Goal: Information Seeking & Learning: Check status

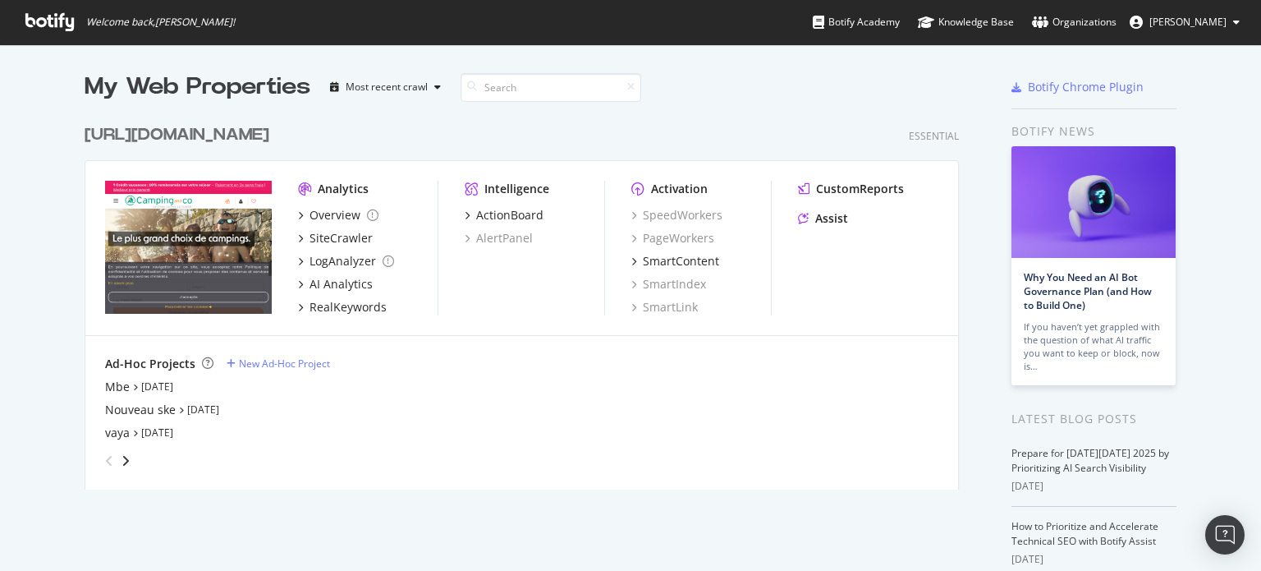
scroll to position [558, 1236]
click at [269, 129] on div "[URL][DOMAIN_NAME]" at bounding box center [177, 135] width 185 height 24
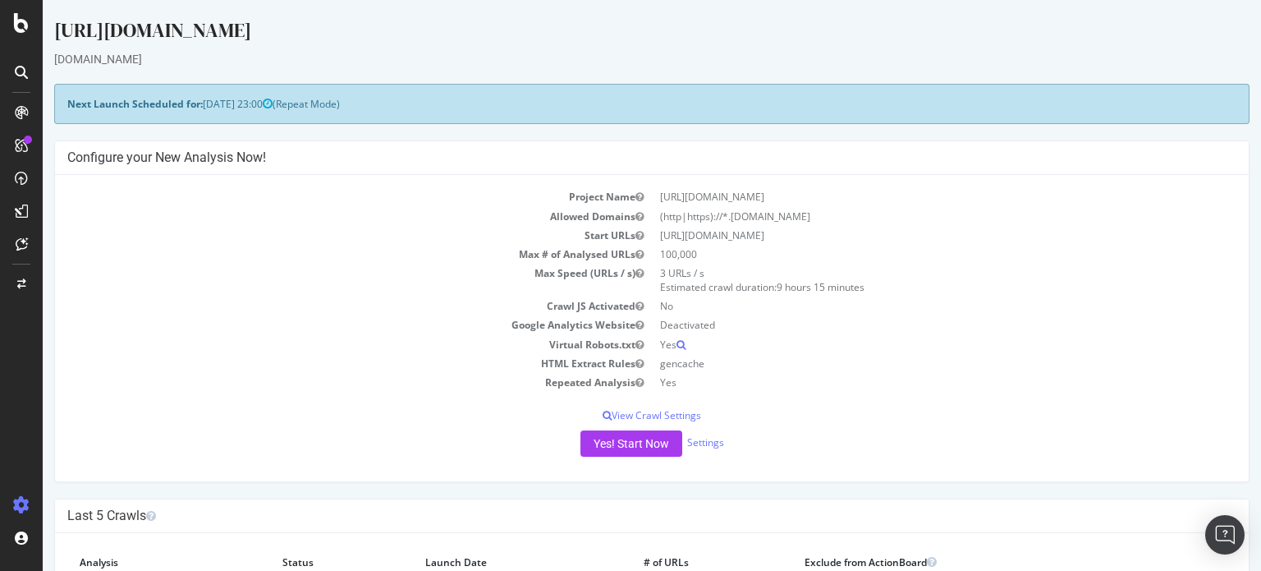
scroll to position [164, 0]
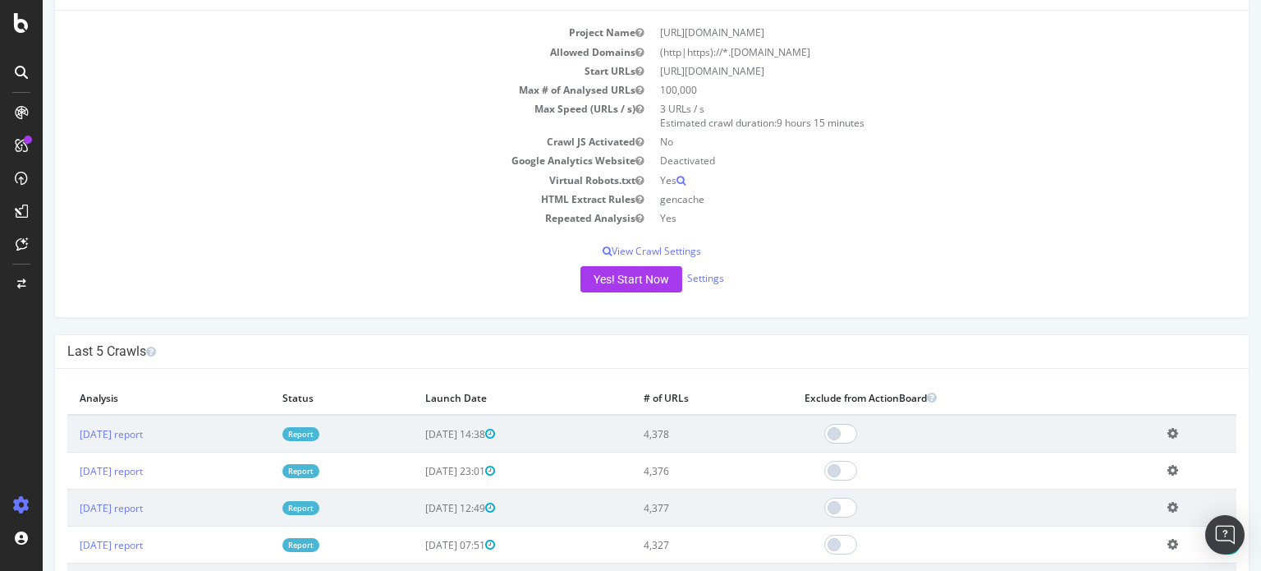
click at [319, 431] on link "Report" at bounding box center [301, 434] width 37 height 14
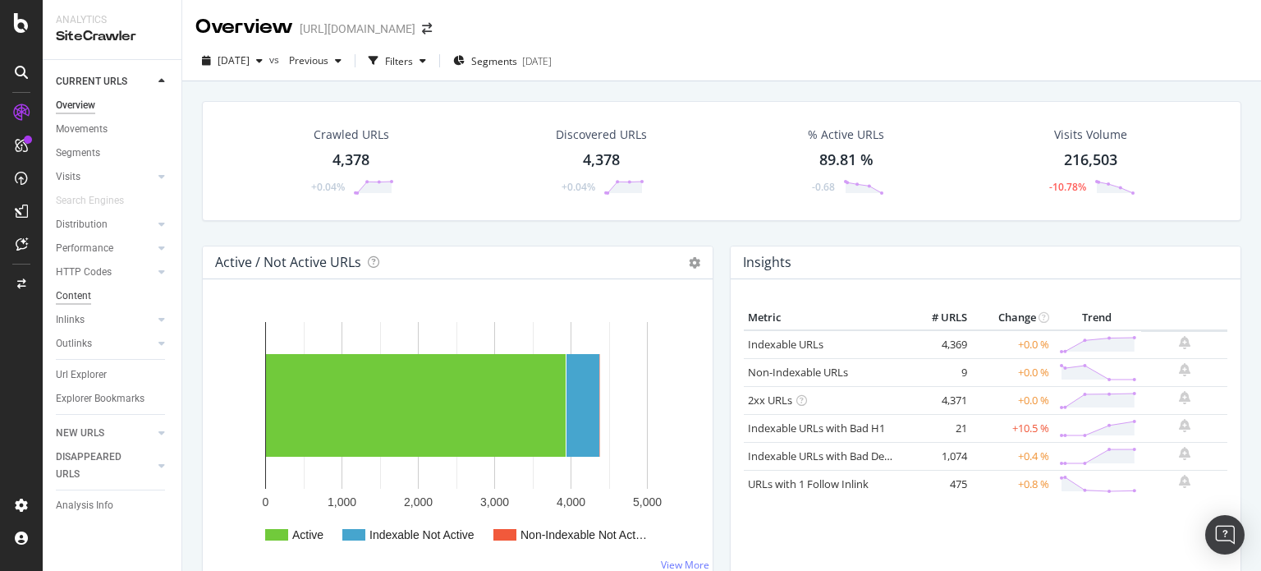
click at [66, 297] on div "Content" at bounding box center [73, 295] width 35 height 17
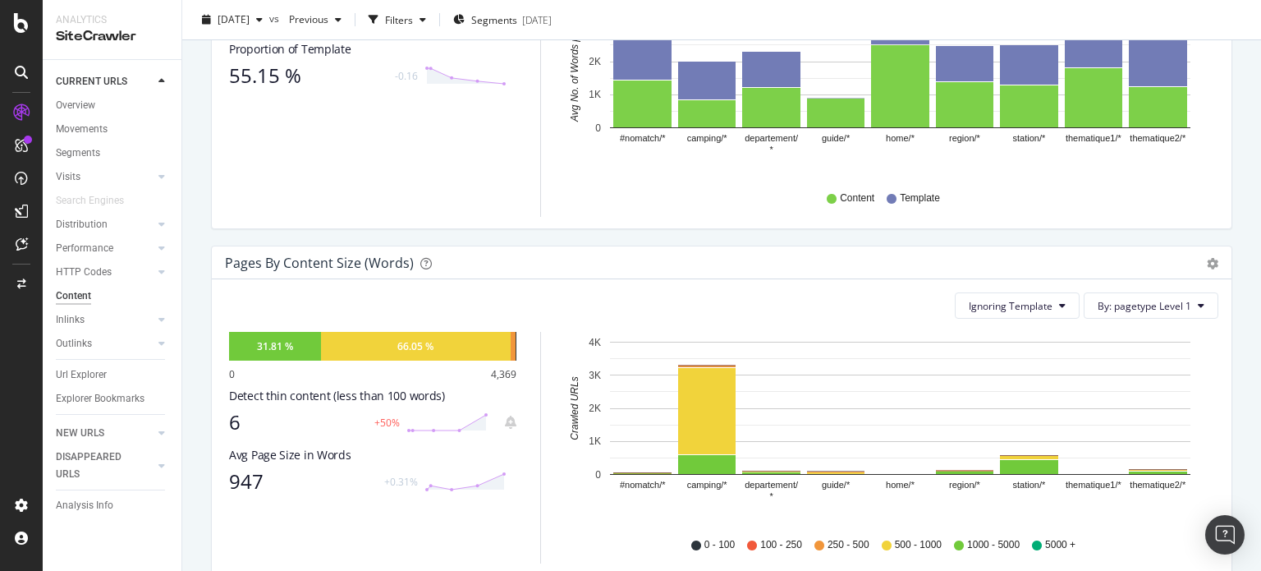
scroll to position [411, 0]
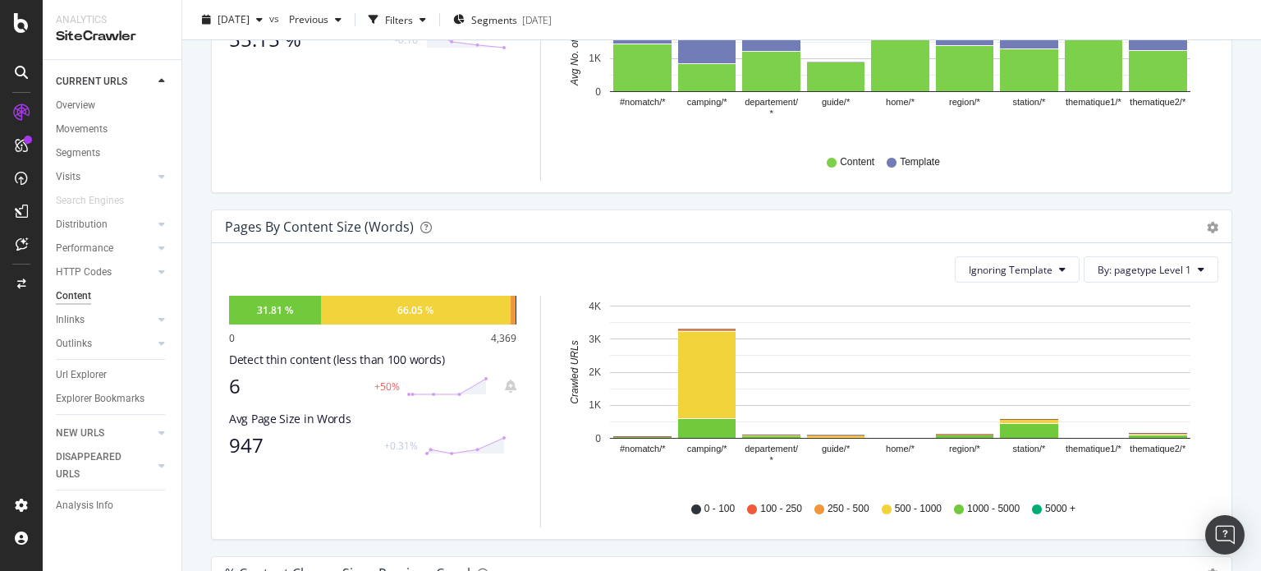
click at [237, 384] on div "6" at bounding box center [297, 385] width 136 height 23
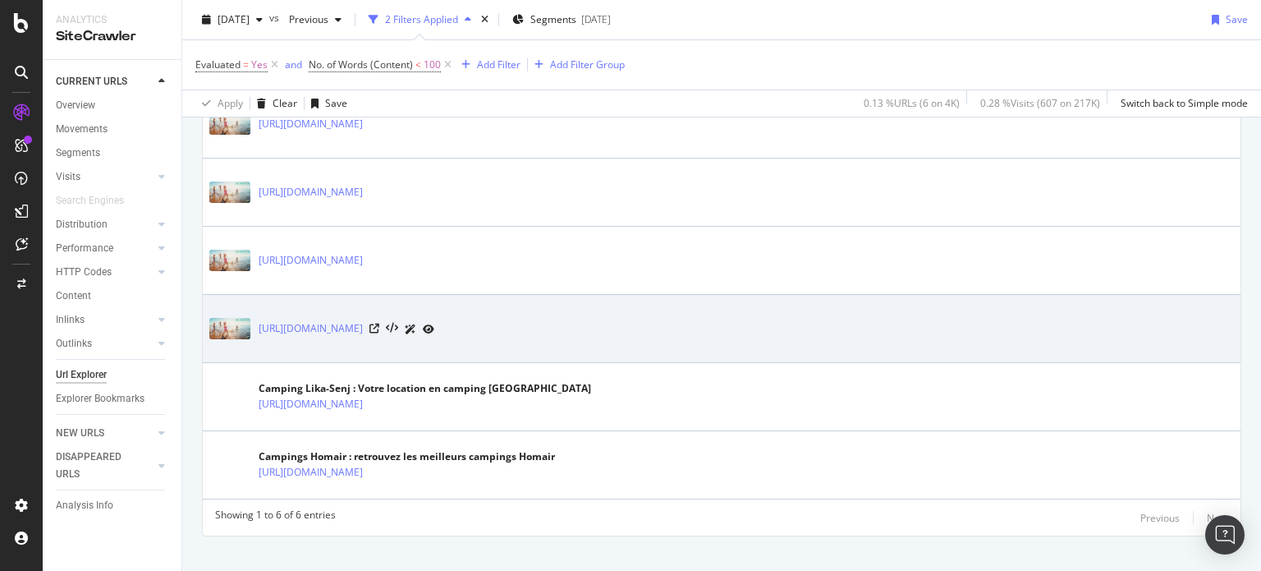
scroll to position [467, 0]
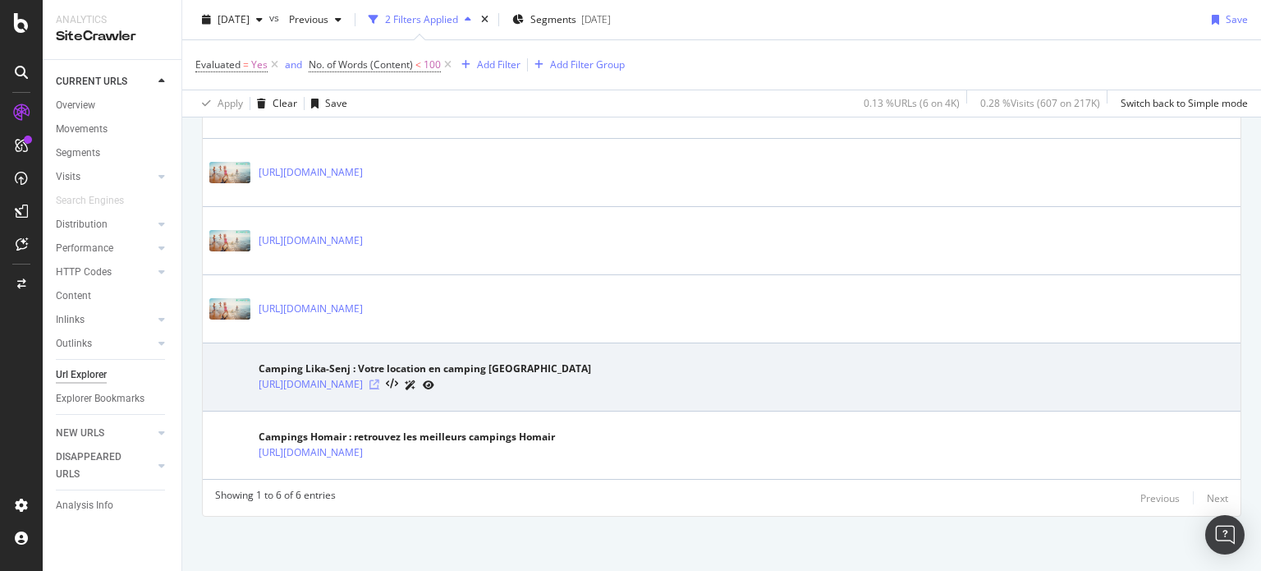
click at [379, 379] on icon at bounding box center [375, 384] width 10 height 10
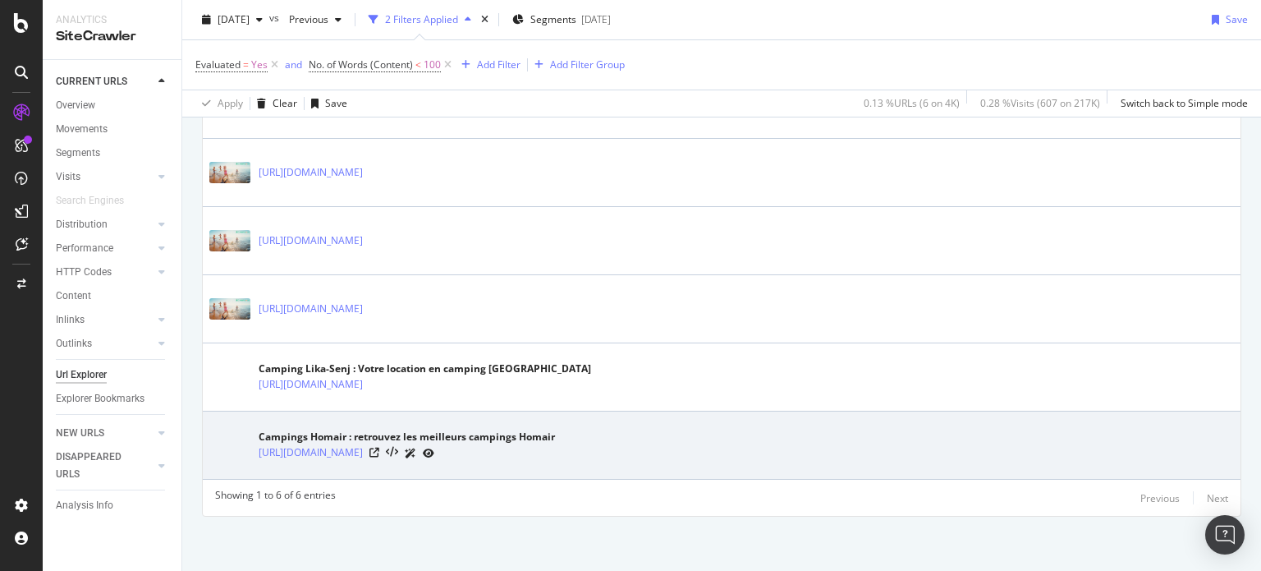
click at [434, 449] on div at bounding box center [402, 452] width 65 height 17
click at [379, 453] on icon at bounding box center [375, 453] width 10 height 10
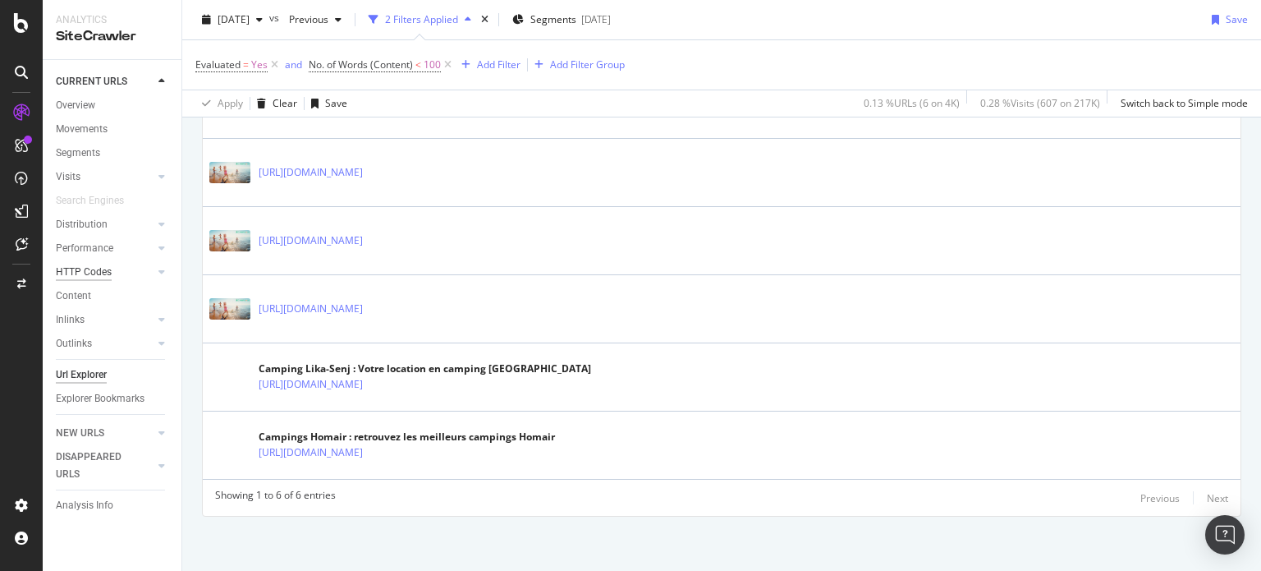
click at [78, 269] on div "HTTP Codes" at bounding box center [84, 272] width 56 height 17
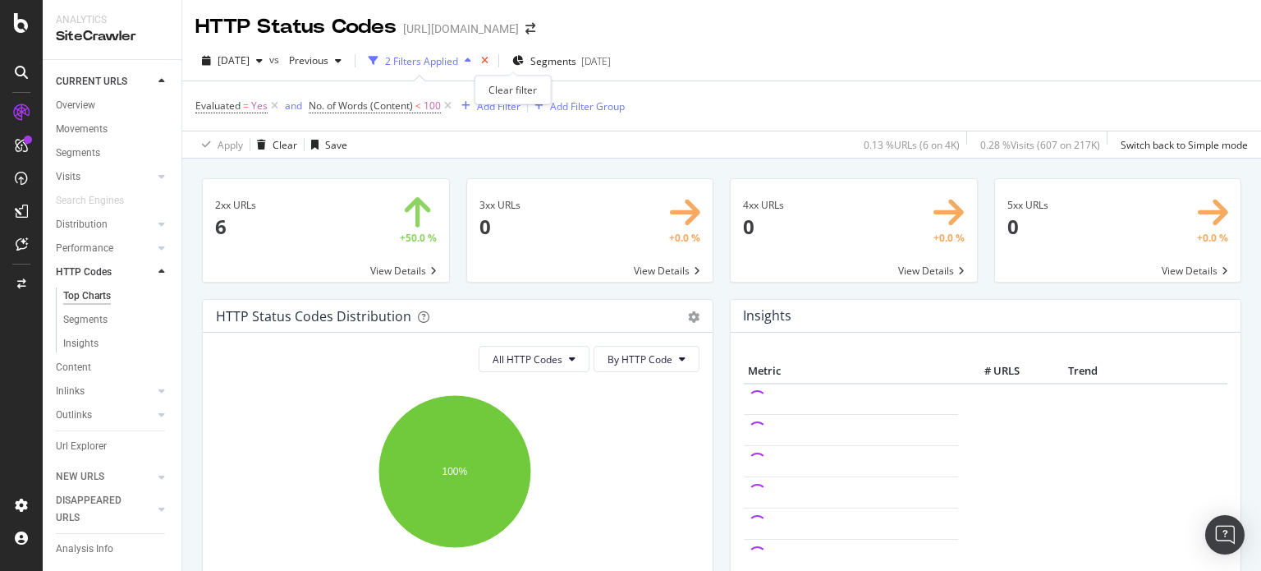
click at [489, 64] on icon "times" at bounding box center [484, 61] width 7 height 10
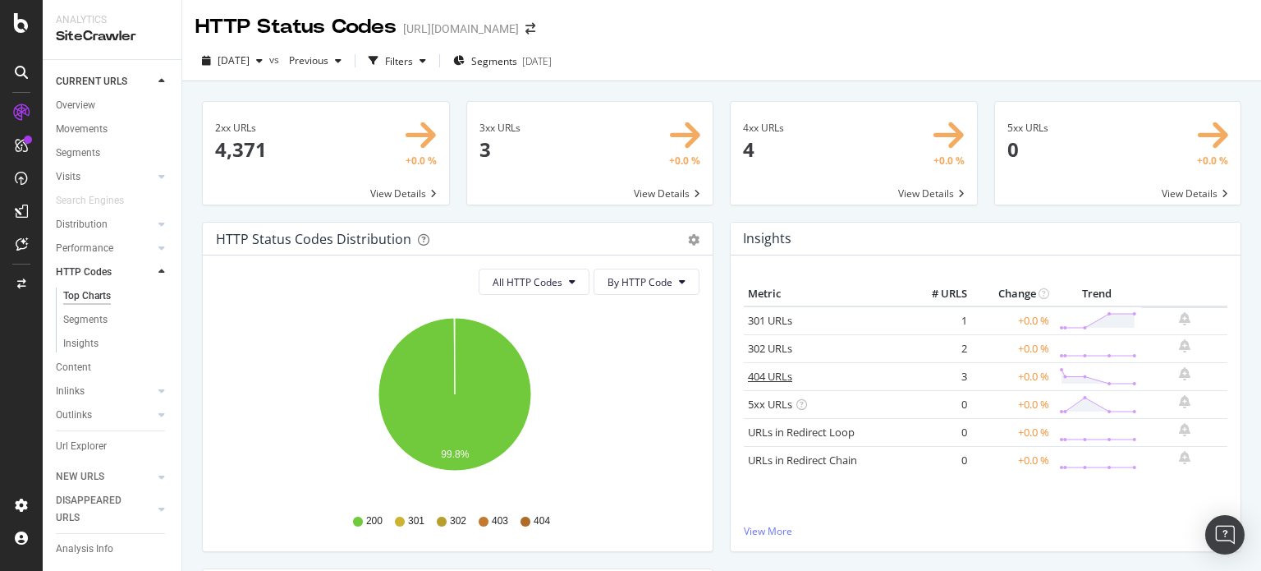
click at [765, 374] on link "404 URLs" at bounding box center [770, 376] width 44 height 15
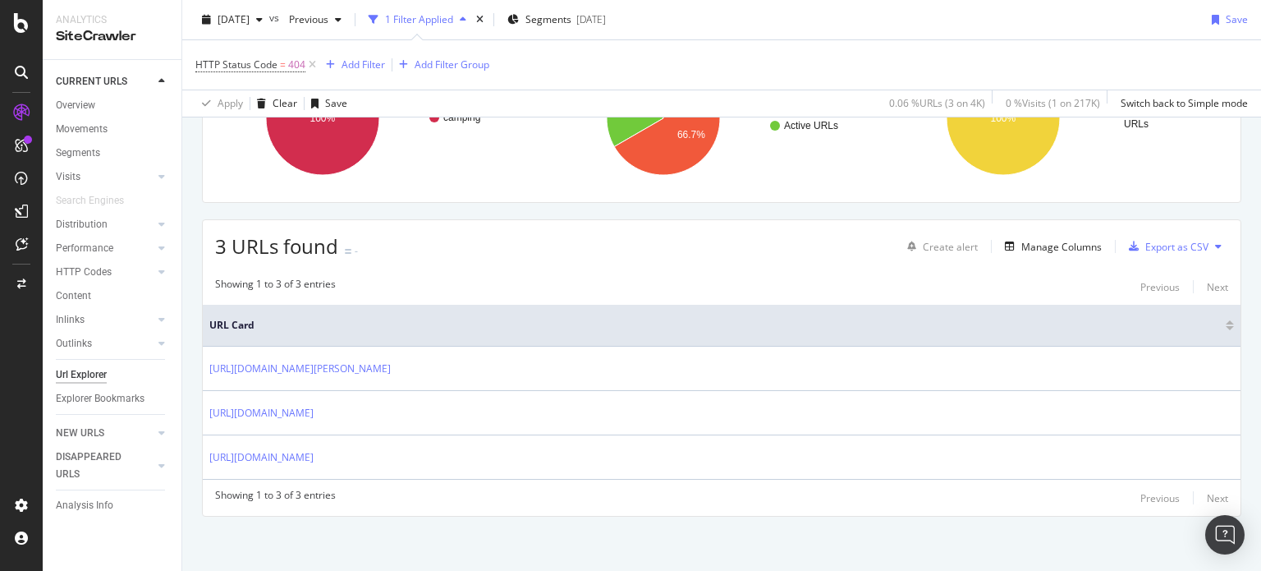
scroll to position [192, 0]
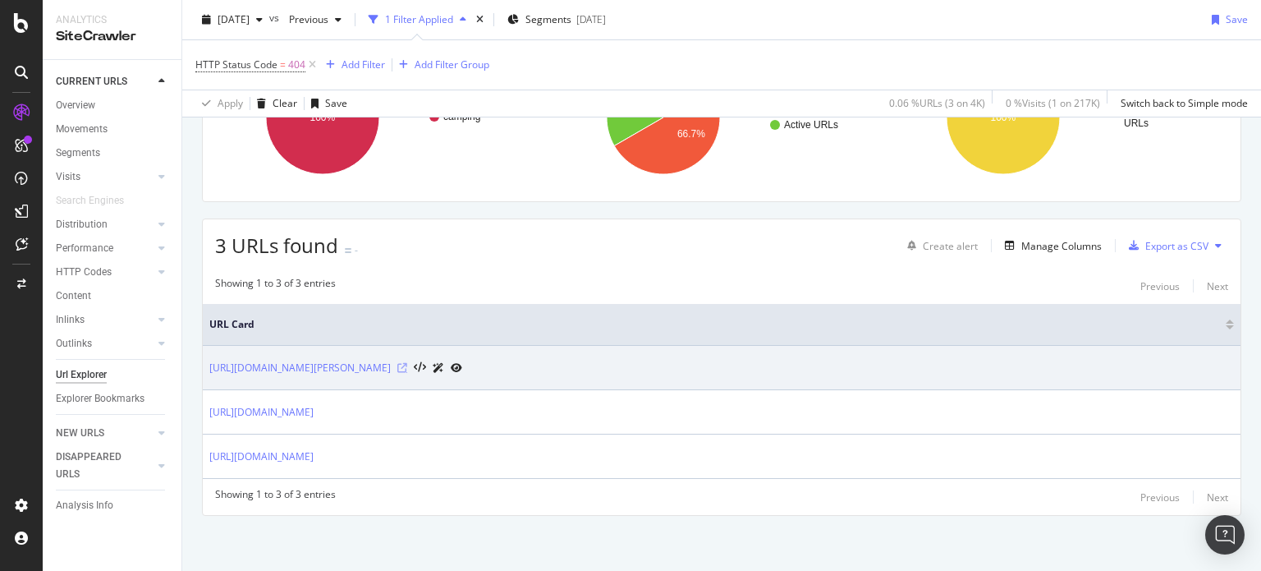
click at [407, 363] on icon at bounding box center [402, 368] width 10 height 10
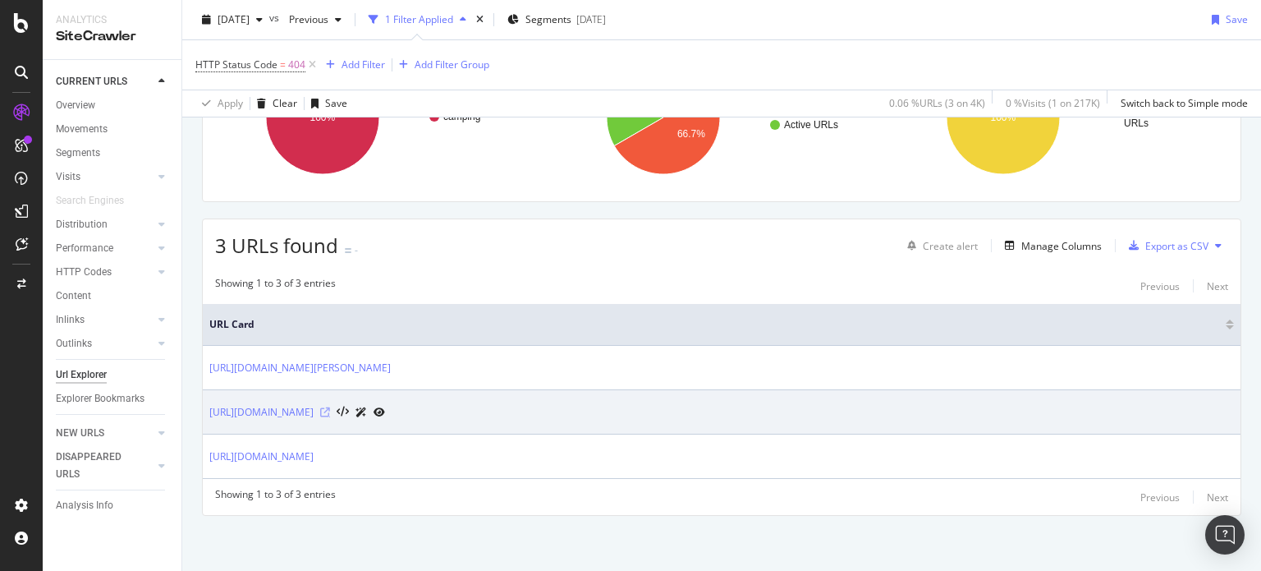
click at [330, 410] on icon at bounding box center [325, 412] width 10 height 10
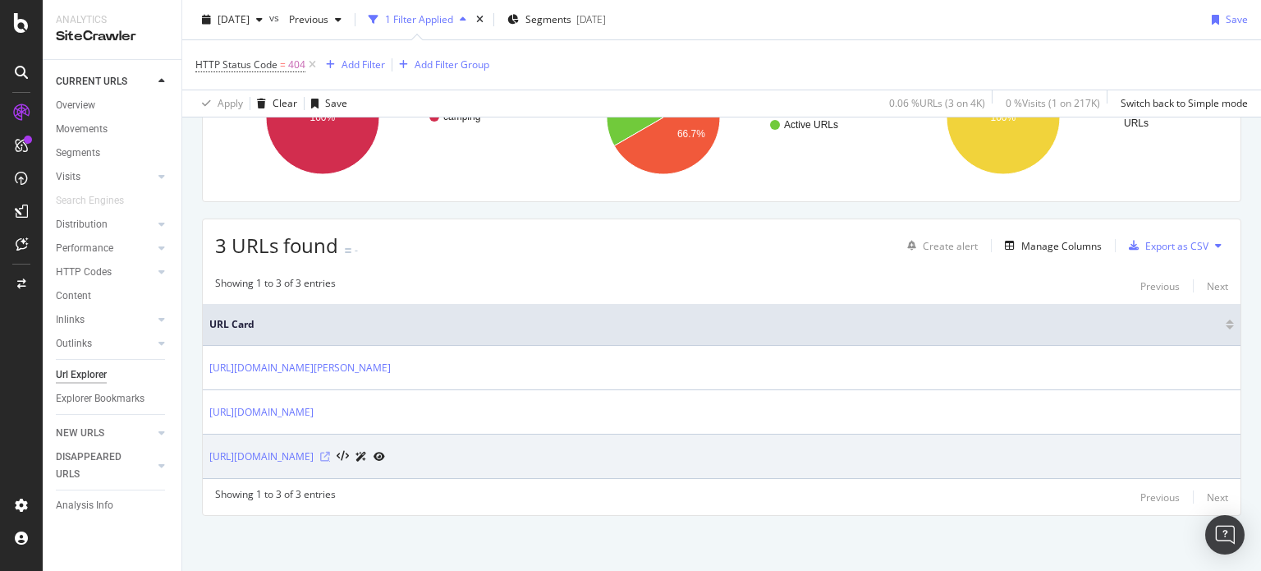
click at [330, 453] on icon at bounding box center [325, 457] width 10 height 10
